Goal: Task Accomplishment & Management: Use online tool/utility

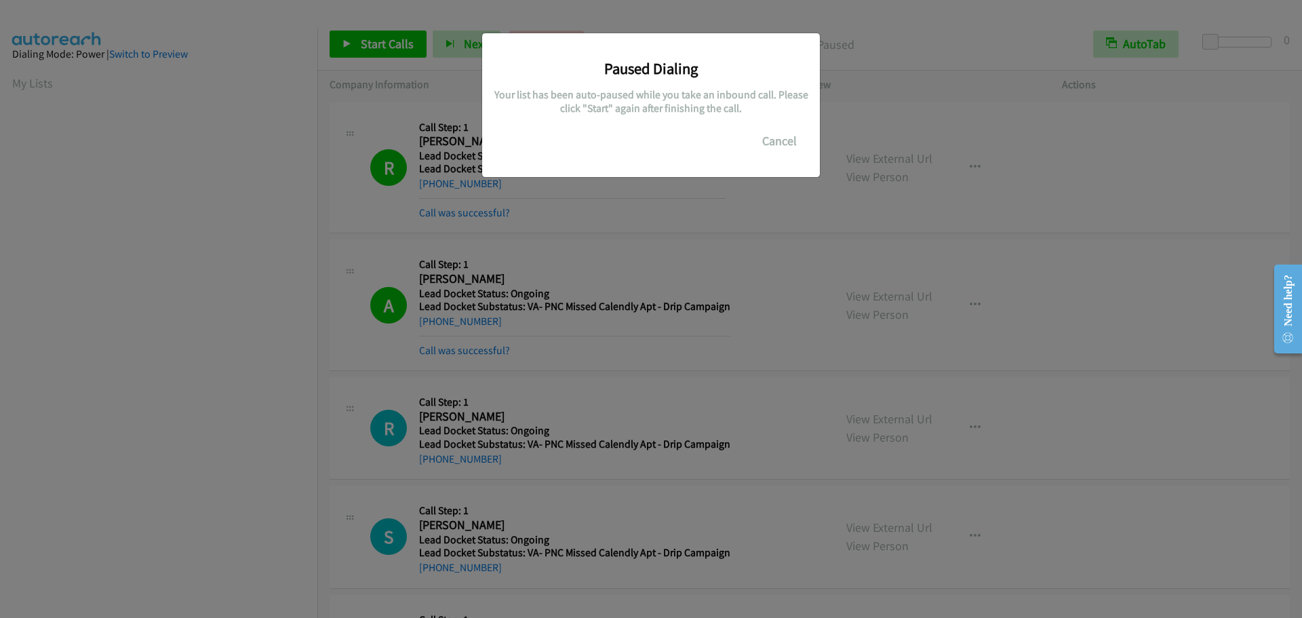
scroll to position [143, 0]
click at [774, 143] on button "Cancel" at bounding box center [780, 141] width 60 height 27
click at [775, 140] on button "Cancel" at bounding box center [780, 141] width 60 height 27
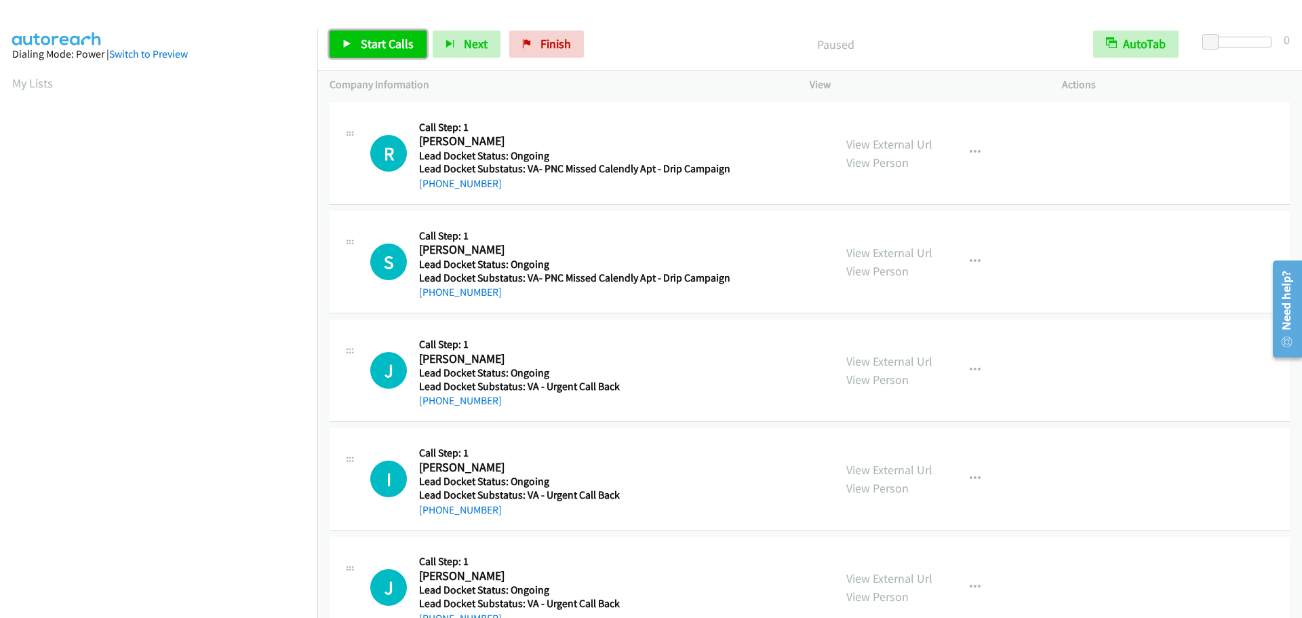
click at [355, 46] on link "Start Calls" at bounding box center [378, 44] width 97 height 27
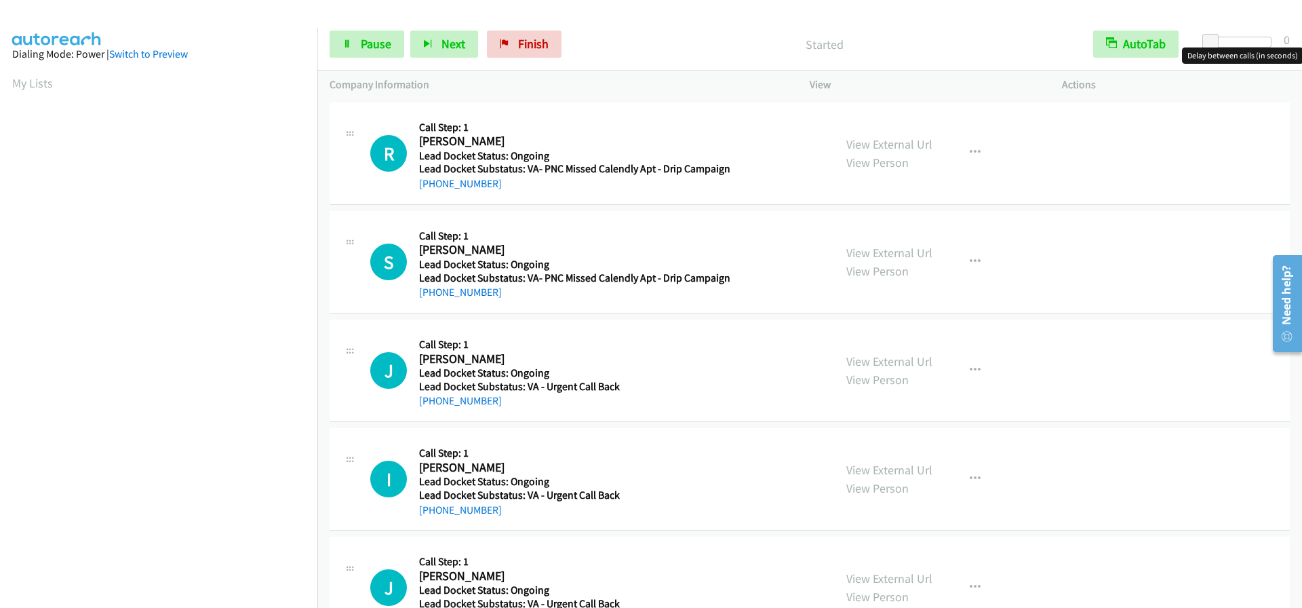
click at [1226, 38] on div at bounding box center [1241, 42] width 62 height 11
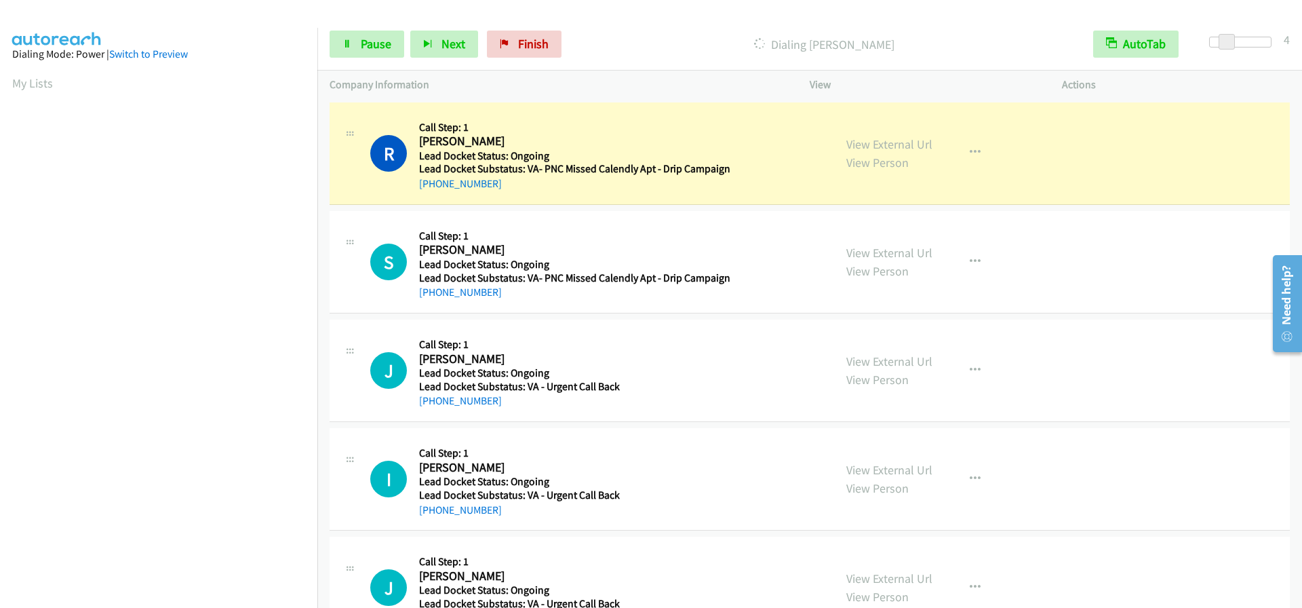
click at [1239, 41] on div at bounding box center [1241, 42] width 62 height 11
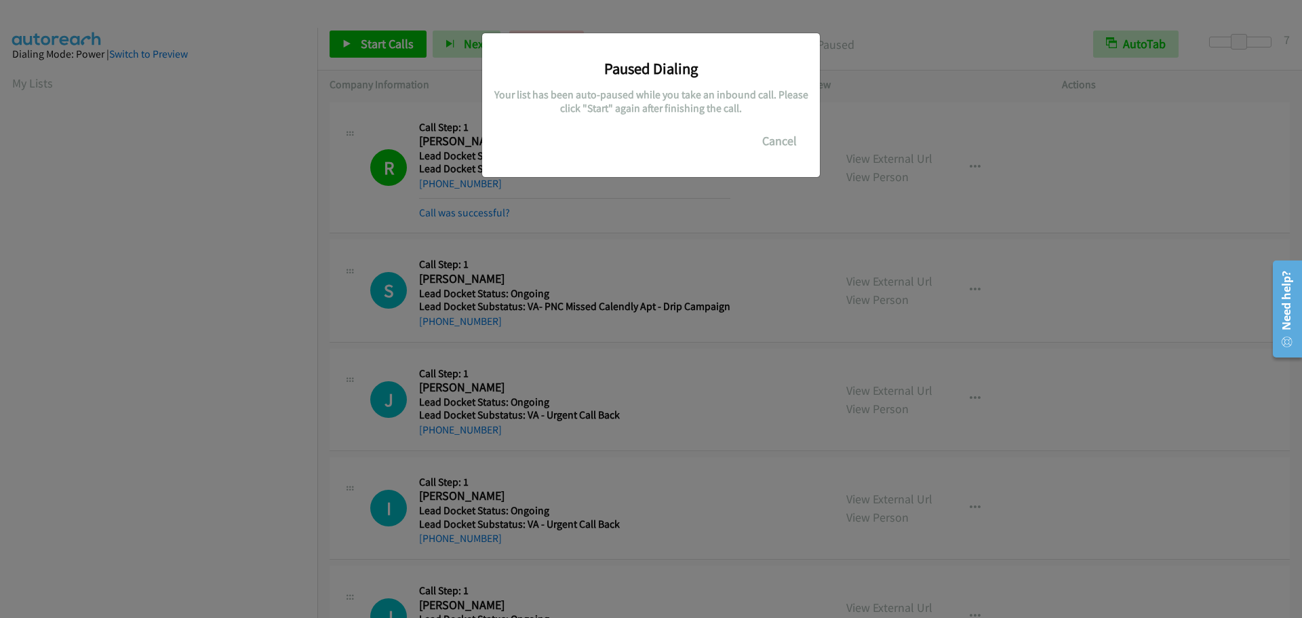
scroll to position [143, 0]
click at [766, 141] on button "Cancel" at bounding box center [780, 141] width 60 height 27
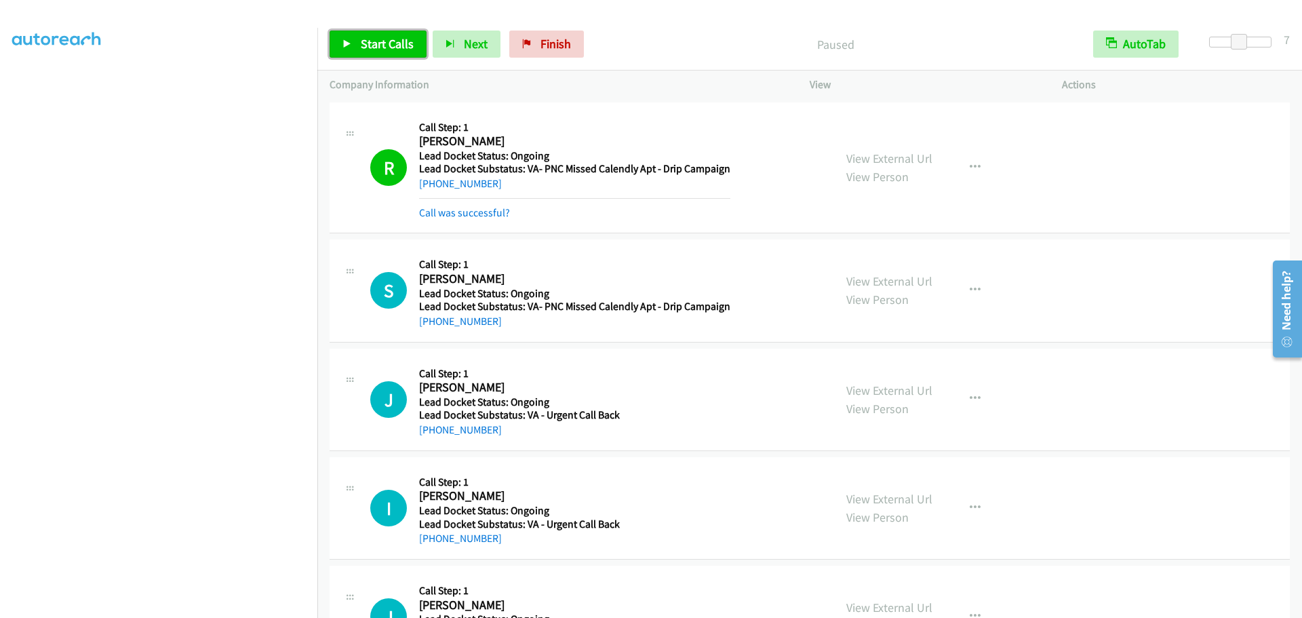
click at [377, 40] on span "Start Calls" at bounding box center [387, 44] width 53 height 16
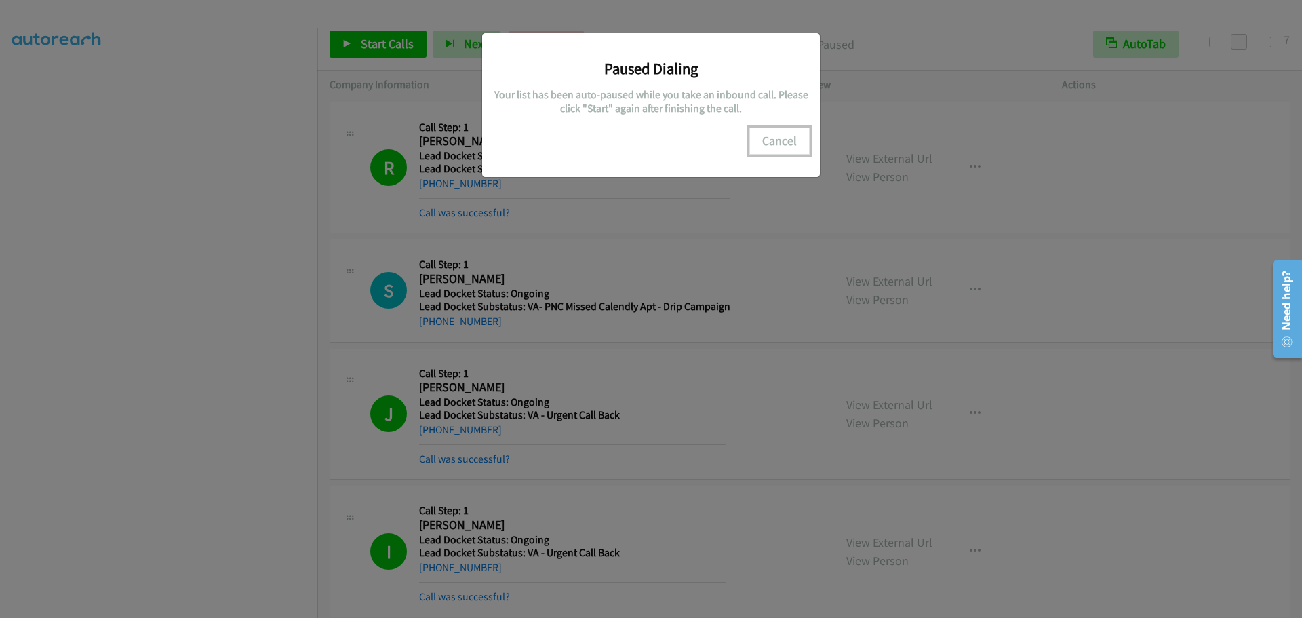
click at [794, 136] on button "Cancel" at bounding box center [780, 141] width 60 height 27
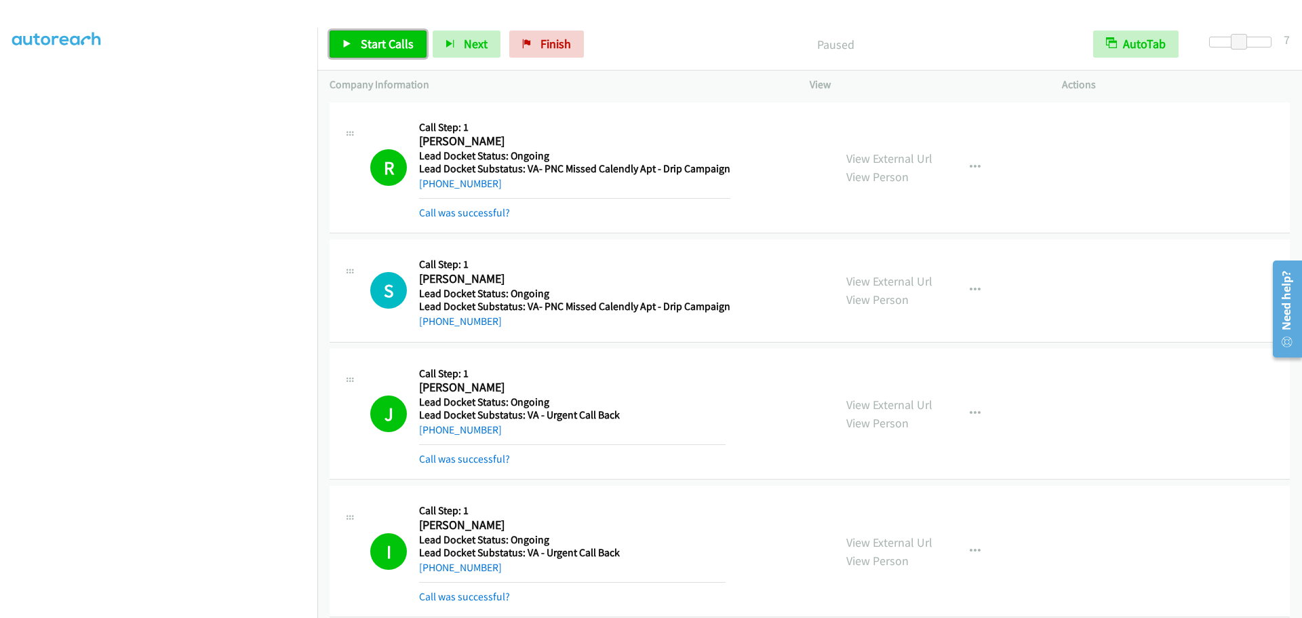
click at [351, 37] on link "Start Calls" at bounding box center [378, 44] width 97 height 27
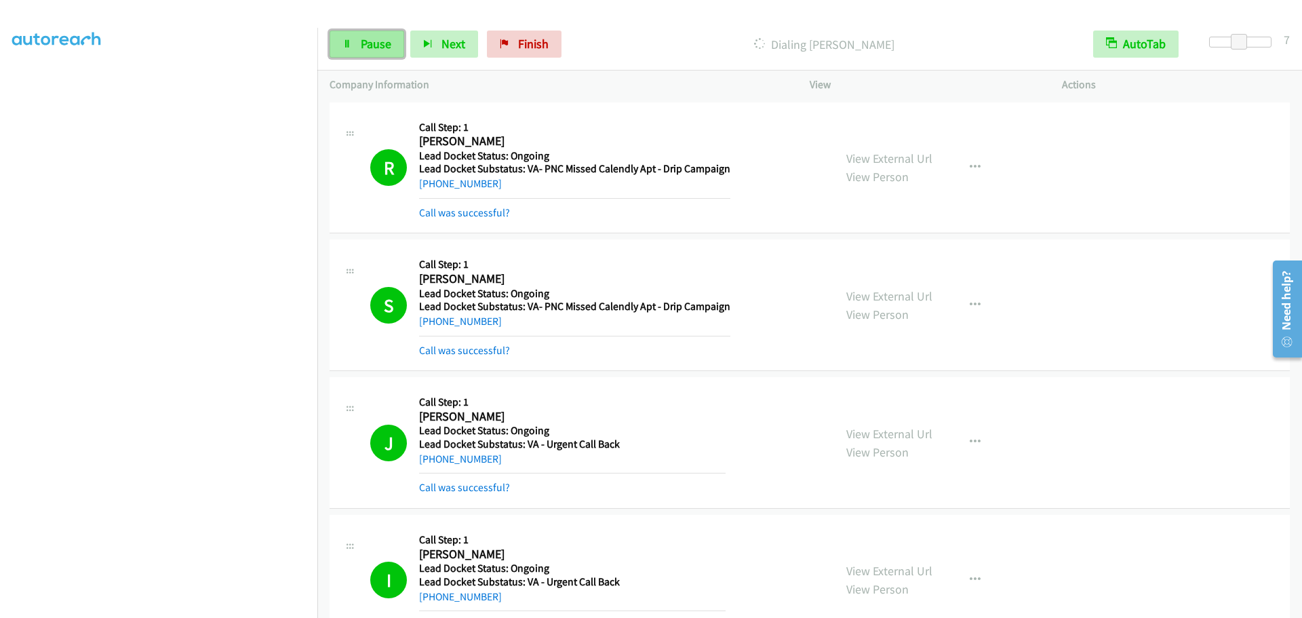
click at [353, 43] on link "Pause" at bounding box center [367, 44] width 75 height 27
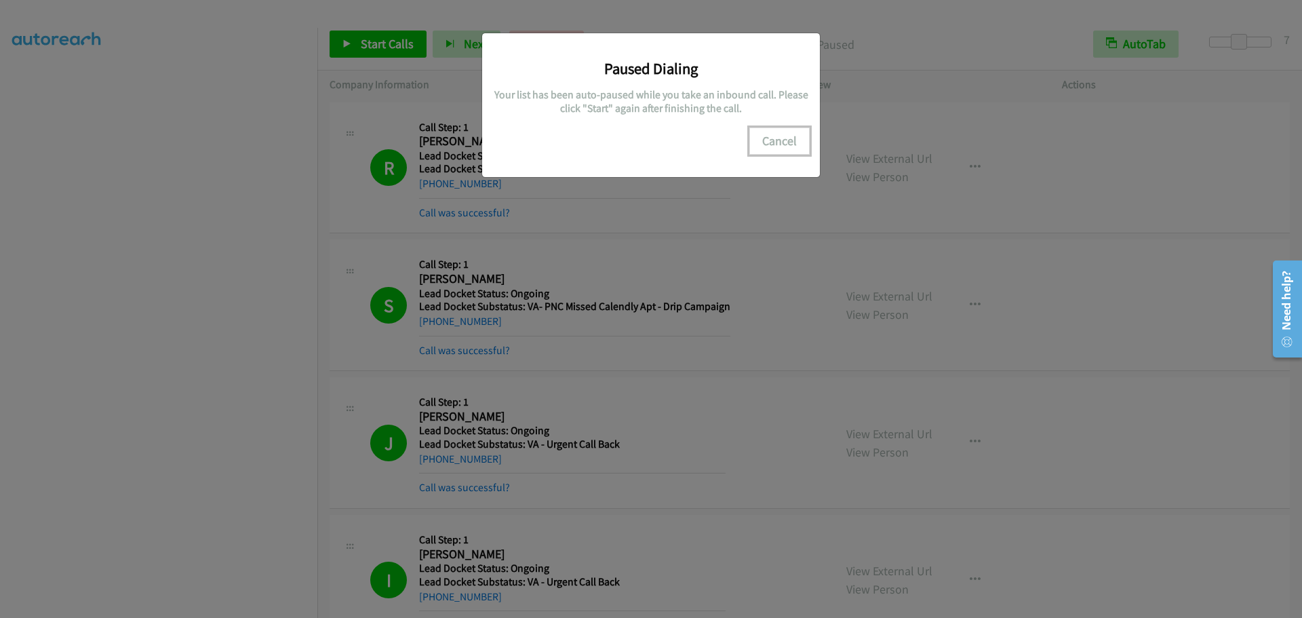
click at [790, 148] on button "Cancel" at bounding box center [780, 141] width 60 height 27
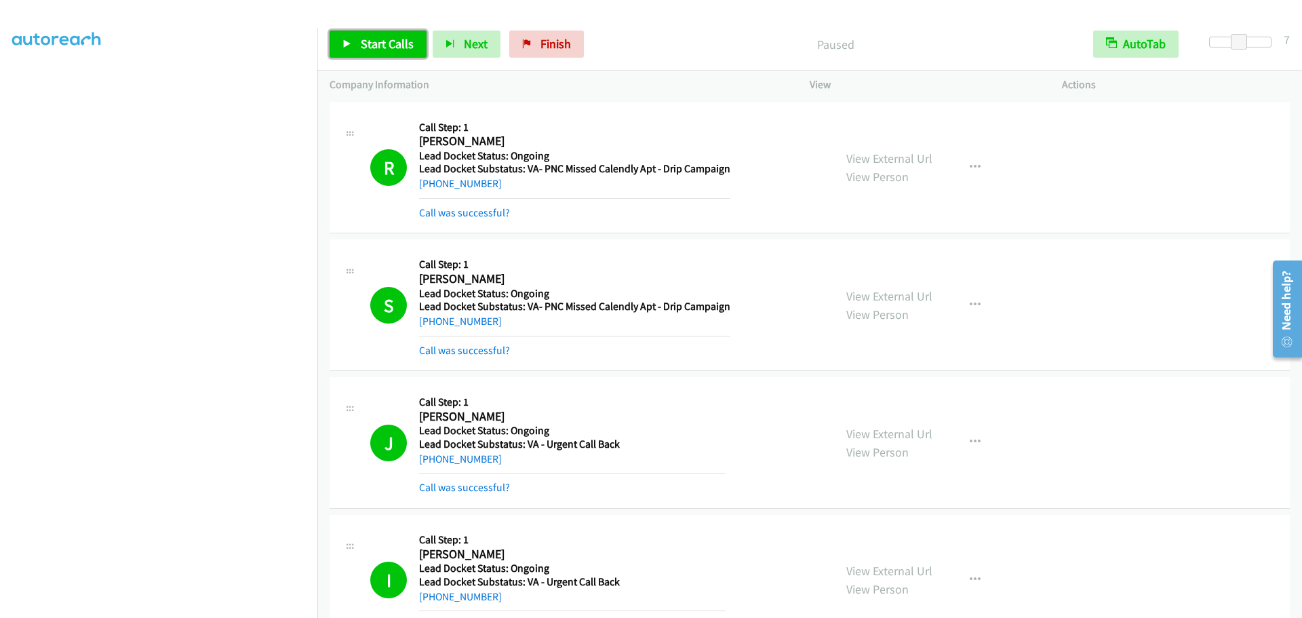
click at [387, 45] on span "Start Calls" at bounding box center [387, 44] width 53 height 16
click at [368, 37] on span "Pause" at bounding box center [376, 44] width 31 height 16
